Goal: Communication & Community: Answer question/provide support

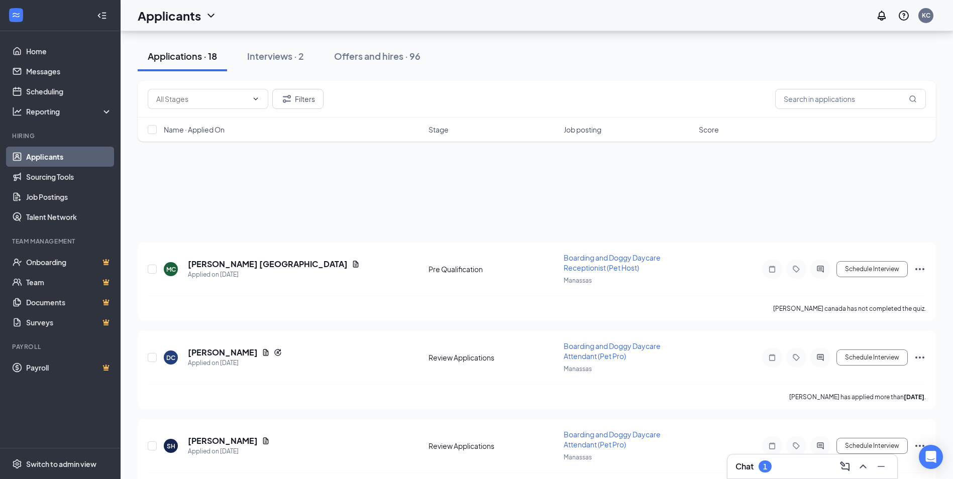
scroll to position [101, 0]
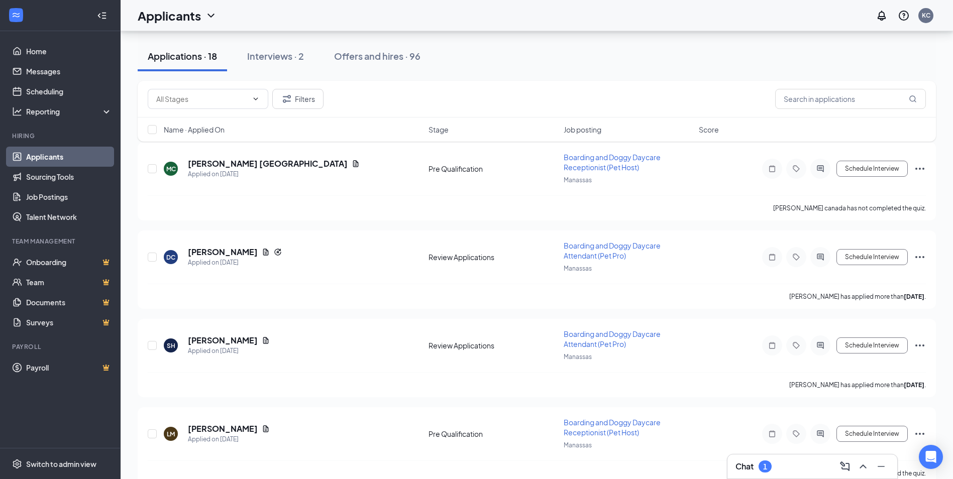
click at [764, 477] on div "Chat 1" at bounding box center [813, 467] width 170 height 24
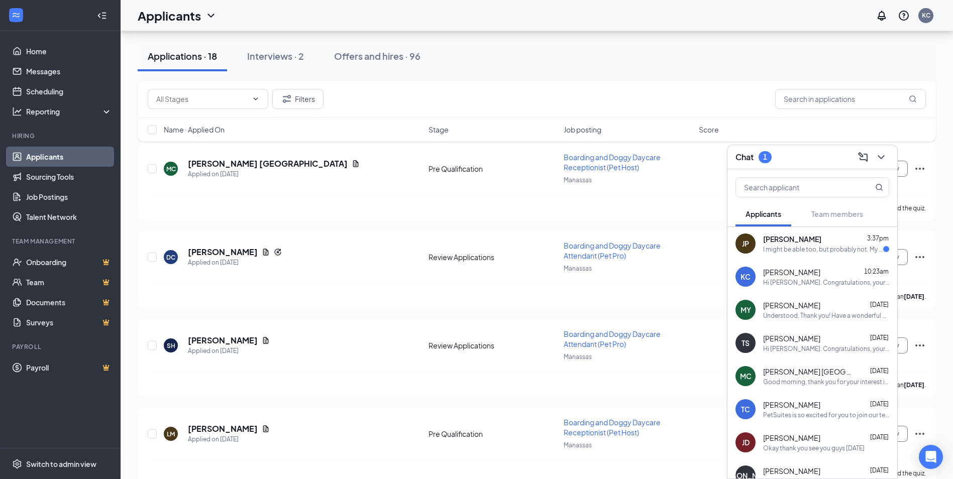
click at [794, 241] on span "[PERSON_NAME]" at bounding box center [792, 239] width 58 height 10
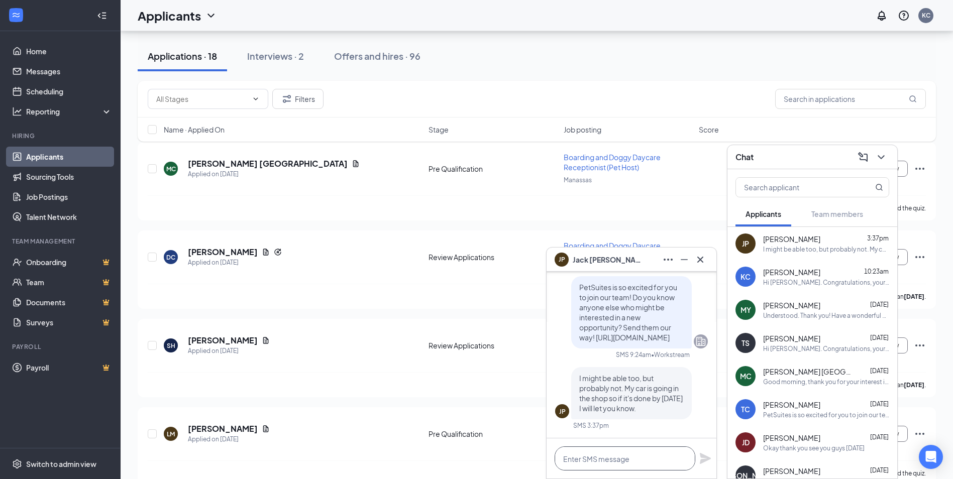
click at [605, 459] on textarea at bounding box center [625, 459] width 141 height 24
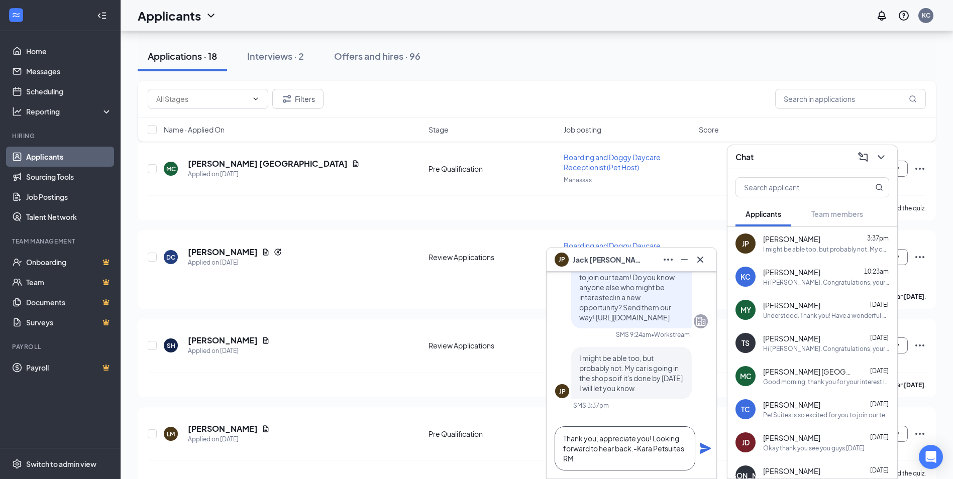
click at [586, 453] on textarea "Thank you, appreciate you! Looking forward to hear back.-Kara Petsuites RM" at bounding box center [625, 449] width 141 height 44
type textarea "Thank you, appreciate you! Looking forward to hearing back. Have a great evenin…"
click at [703, 446] on icon "Plane" at bounding box center [705, 448] width 11 height 11
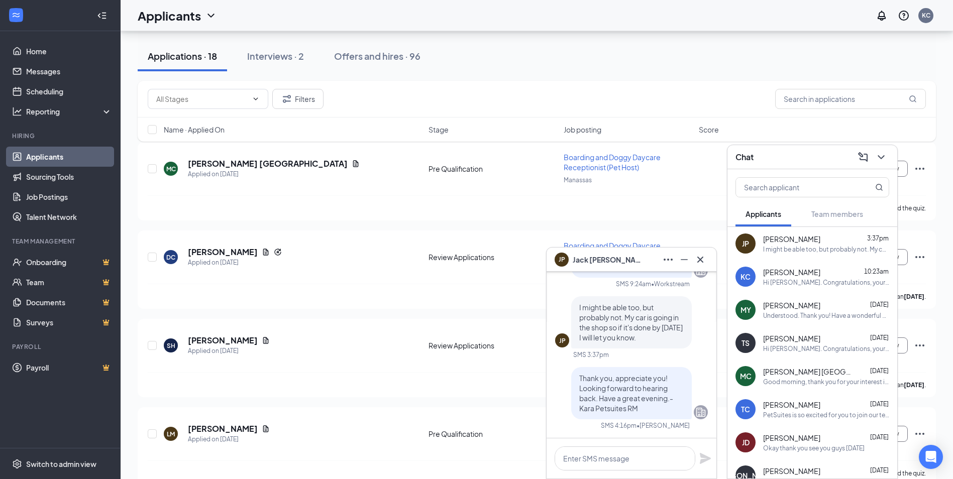
scroll to position [0, 0]
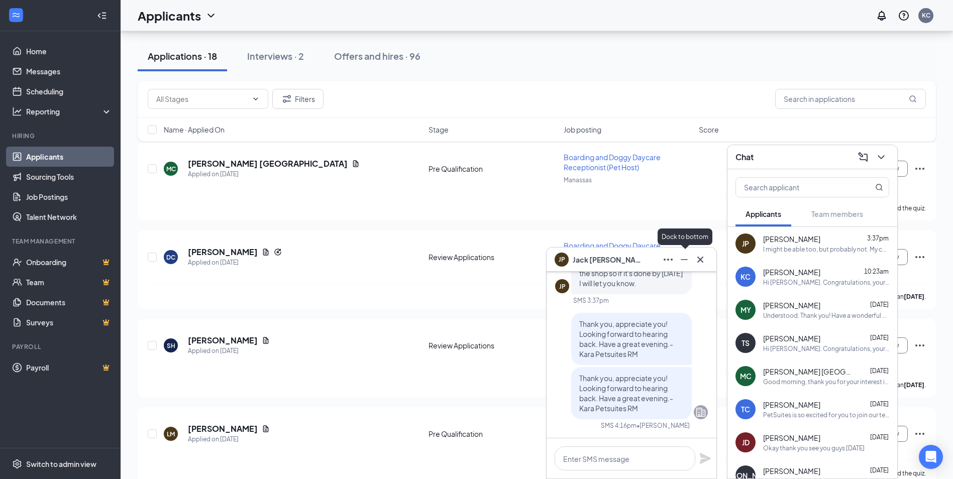
click at [684, 260] on icon "Minimize" at bounding box center [684, 259] width 7 height 1
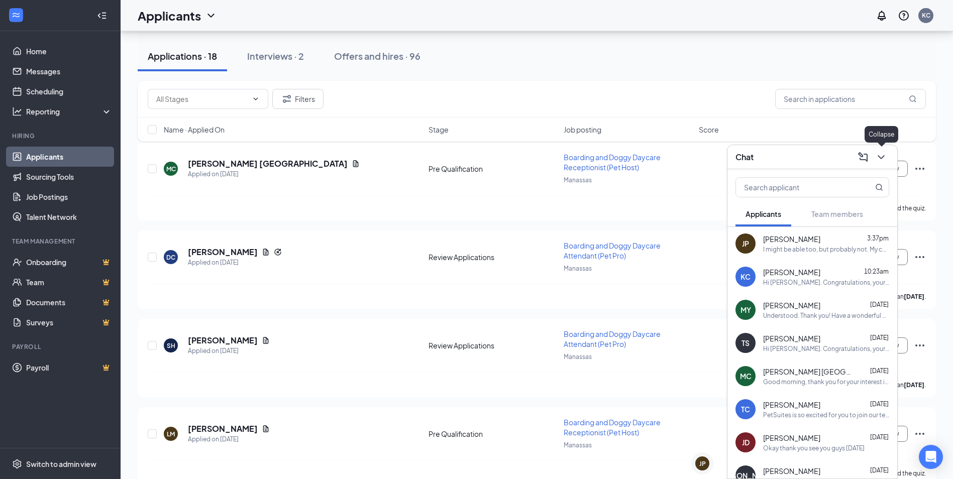
click at [884, 152] on icon "ChevronDown" at bounding box center [881, 157] width 12 height 12
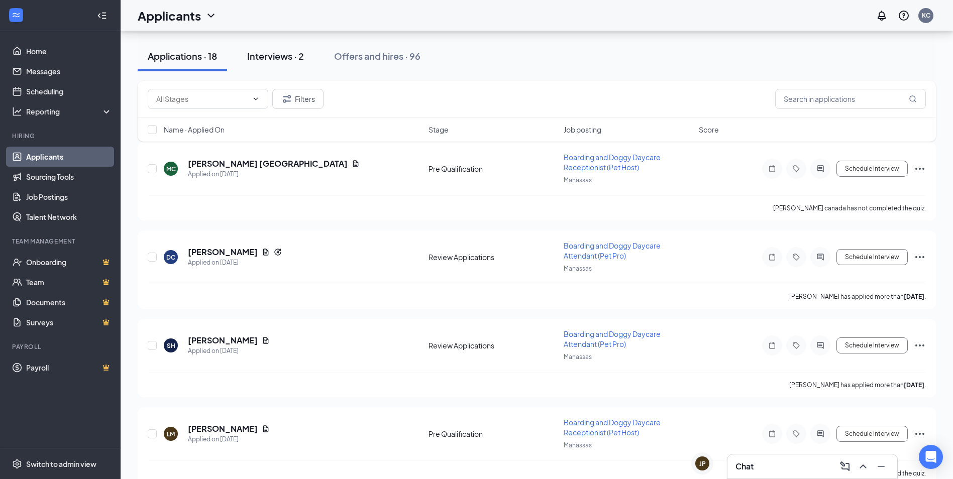
click at [276, 64] on button "Interviews · 2" at bounding box center [275, 56] width 77 height 30
